Goal: Transaction & Acquisition: Purchase product/service

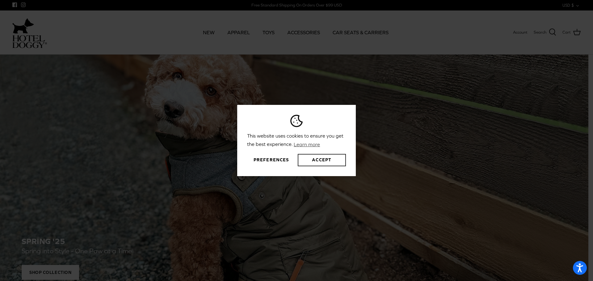
click at [317, 159] on button "Accept" at bounding box center [322, 160] width 48 height 12
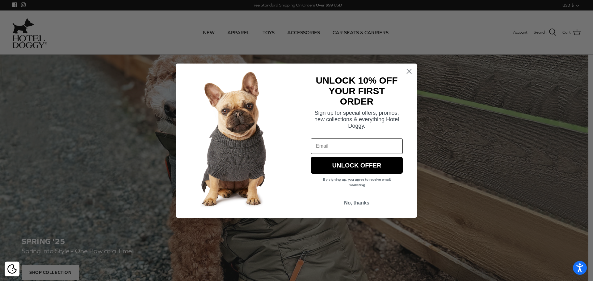
click at [408, 71] on circle "Close dialog" at bounding box center [409, 71] width 10 height 10
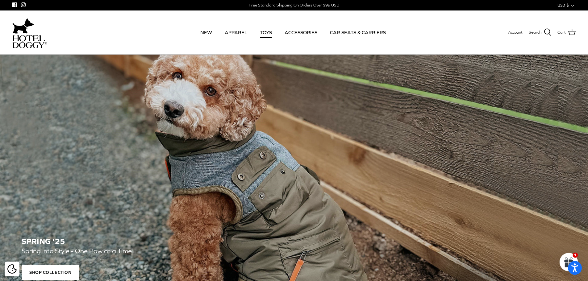
click at [267, 31] on link "TOYS" at bounding box center [265, 32] width 23 height 21
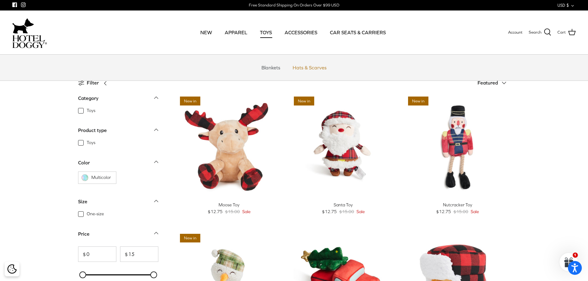
click at [319, 72] on link "Hats & Scarves" at bounding box center [309, 67] width 45 height 19
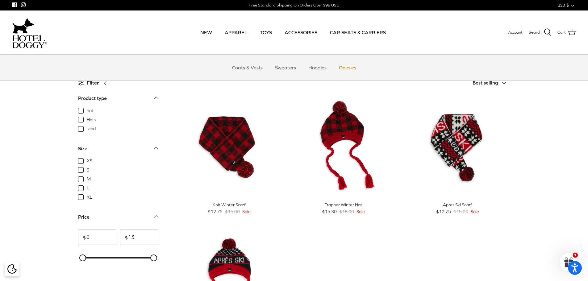
click at [343, 66] on link "Onesies" at bounding box center [348, 67] width 28 height 19
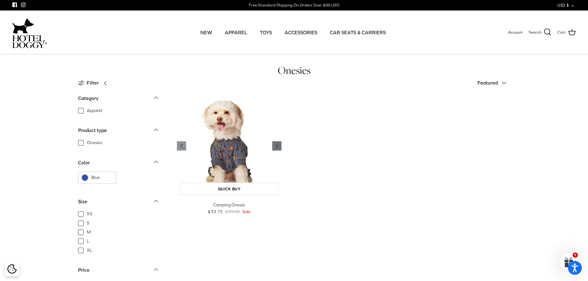
click at [278, 144] on icon "Right" at bounding box center [276, 145] width 7 height 7
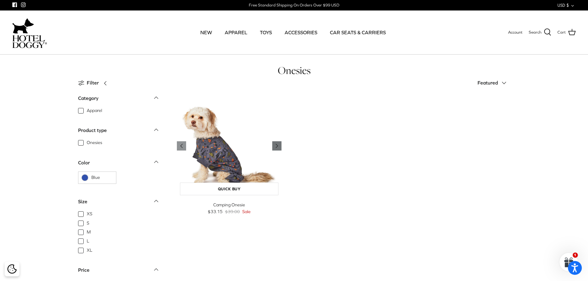
click at [278, 144] on icon "Right" at bounding box center [276, 145] width 7 height 7
click at [366, 35] on link "CAR SEATS & CARRIERS" at bounding box center [358, 32] width 67 height 21
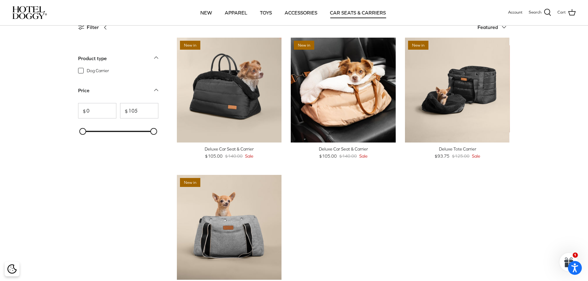
scroll to position [2, 0]
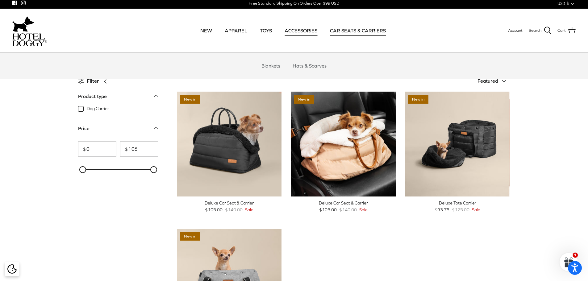
click at [301, 32] on link "ACCESSORIES" at bounding box center [301, 30] width 44 height 21
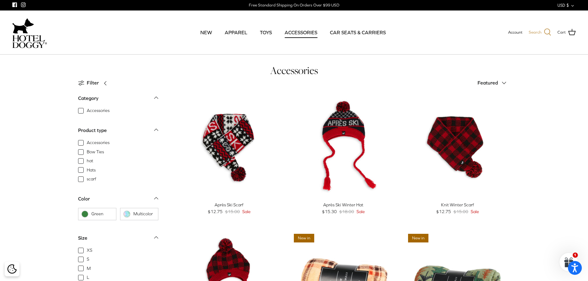
click at [547, 29] on icon at bounding box center [547, 32] width 7 height 7
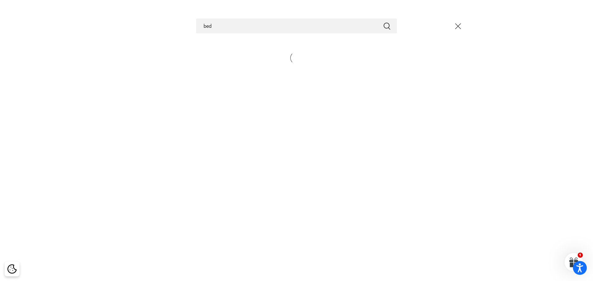
type input "bed"
click at [383, 22] on button "Submit" at bounding box center [386, 26] width 7 height 8
